Goal: Book appointment/travel/reservation

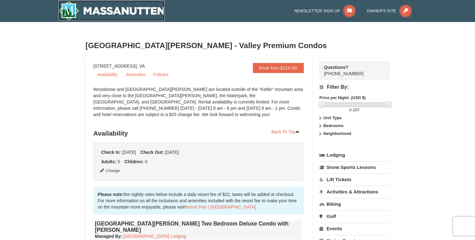
click at [123, 6] on img at bounding box center [111, 11] width 106 height 20
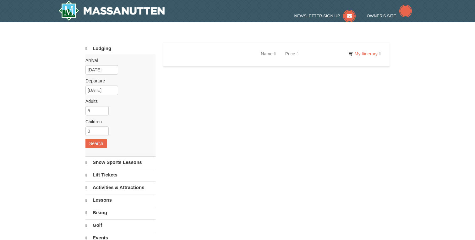
select select "9"
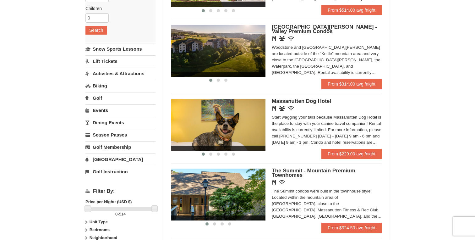
scroll to position [144, 0]
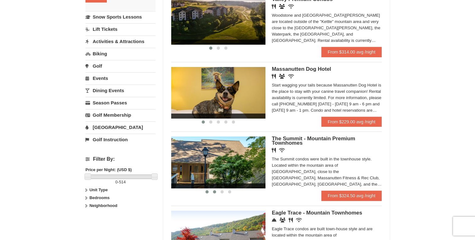
click at [213, 194] on button at bounding box center [215, 191] width 8 height 6
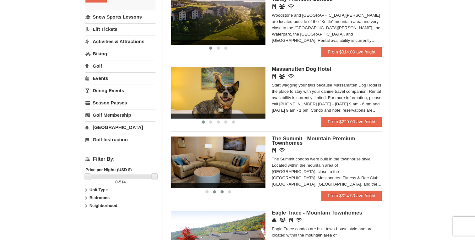
click at [221, 194] on button at bounding box center [222, 191] width 8 height 6
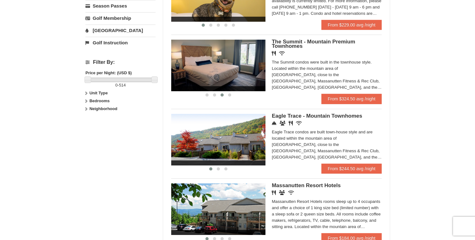
scroll to position [243, 0]
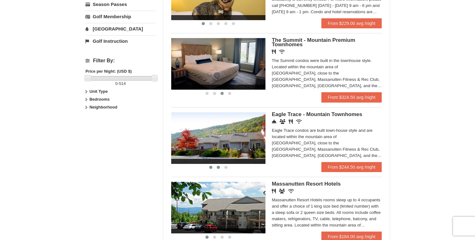
click at [218, 169] on span at bounding box center [218, 166] width 3 height 3
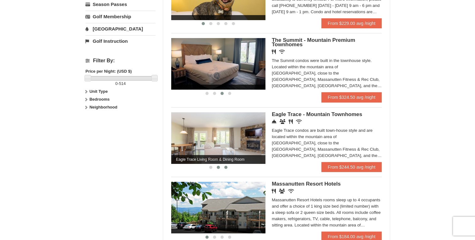
click at [226, 169] on span at bounding box center [225, 166] width 3 height 3
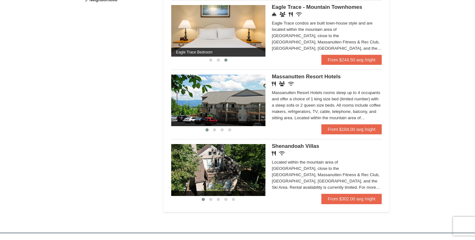
scroll to position [359, 0]
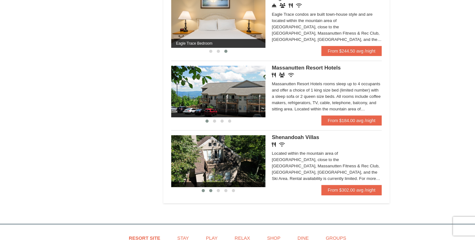
click at [210, 193] on button at bounding box center [211, 190] width 8 height 6
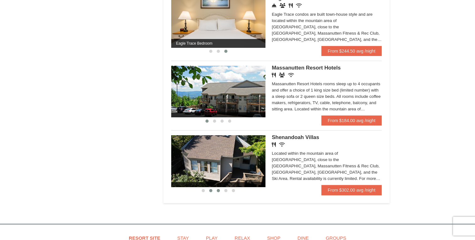
click at [218, 193] on button at bounding box center [218, 190] width 8 height 6
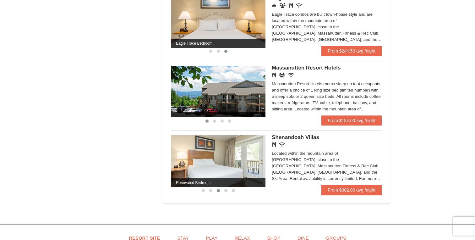
click at [227, 195] on li "Renovated Bedroom Renovated Living & Dining Room Renovated Bedroom Renovated Li…" at bounding box center [276, 162] width 210 height 65
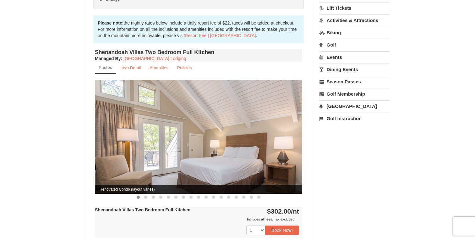
scroll to position [179, 0]
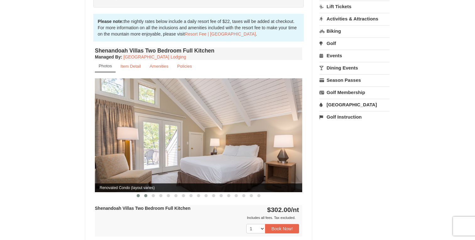
click at [145, 194] on span at bounding box center [145, 195] width 3 height 3
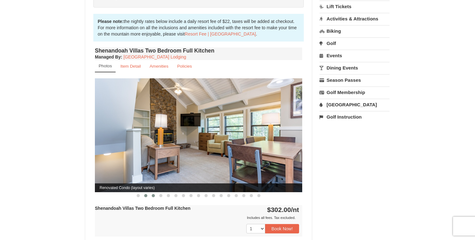
click at [156, 192] on button at bounding box center [153, 195] width 8 height 6
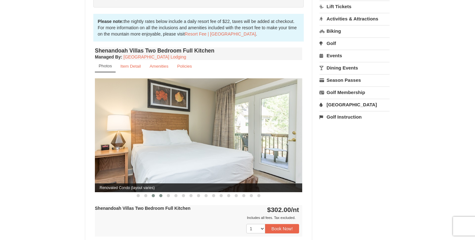
click at [161, 194] on span at bounding box center [160, 195] width 3 height 3
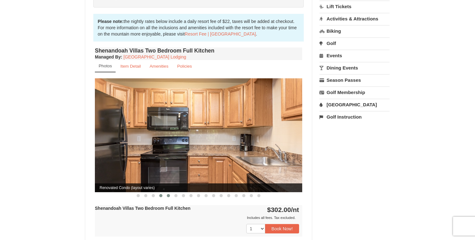
click at [169, 194] on span at bounding box center [168, 195] width 3 height 3
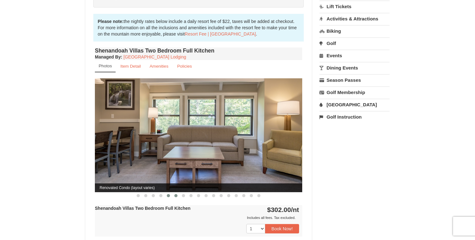
click at [178, 192] on button at bounding box center [176, 195] width 8 height 6
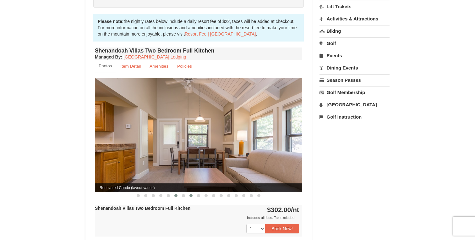
click at [188, 192] on button at bounding box center [191, 195] width 8 height 6
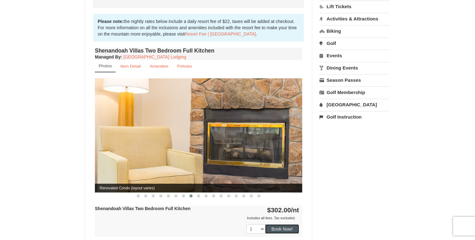
click at [278, 224] on button "Book Now!" at bounding box center [282, 228] width 34 height 9
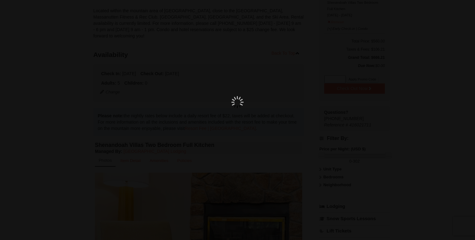
scroll to position [61, 0]
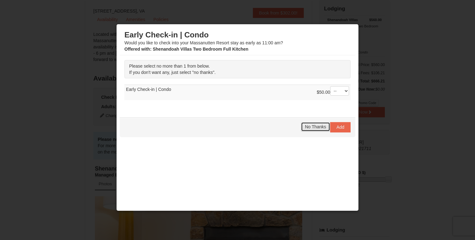
click at [315, 123] on button "No Thanks" at bounding box center [315, 126] width 29 height 9
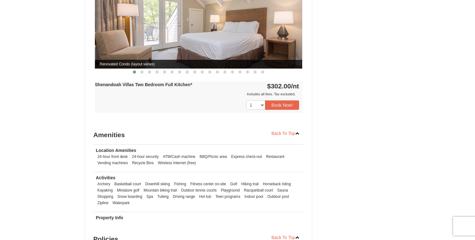
scroll to position [719, 0]
